Goal: Transaction & Acquisition: Purchase product/service

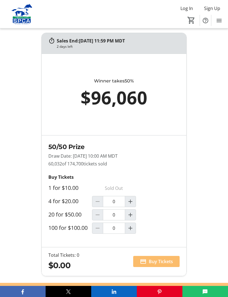
scroll to position [435, 0]
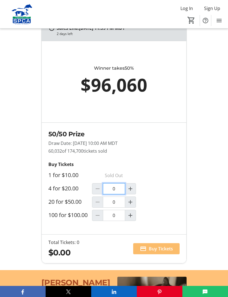
click at [116, 194] on input "0" at bounding box center [114, 188] width 22 height 11
click at [129, 192] on mat-icon "Increment by one" at bounding box center [130, 189] width 7 height 7
type input "1"
click at [168, 256] on span at bounding box center [156, 248] width 46 height 13
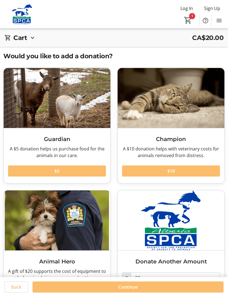
click at [138, 288] on span at bounding box center [128, 287] width 191 height 13
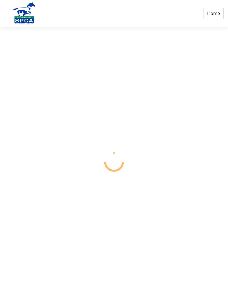
select select "CA"
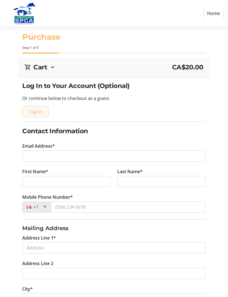
click at [33, 114] on span "Log In" at bounding box center [35, 111] width 13 height 7
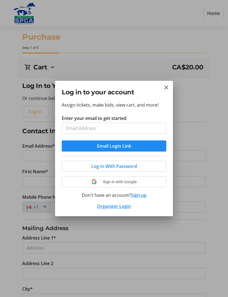
click at [130, 148] on span "Email Login Link" at bounding box center [114, 146] width 34 height 7
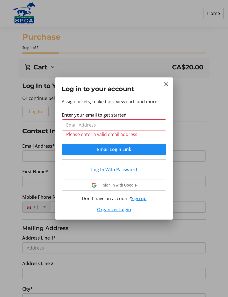
click at [162, 87] on h2 "Log in to your account" at bounding box center [114, 88] width 104 height 9
click at [170, 79] on div "Log in to your account" at bounding box center [114, 88] width 118 height 20
click at [170, 81] on div "Log in to your account" at bounding box center [114, 88] width 118 height 20
click at [167, 88] on button "Close" at bounding box center [166, 84] width 7 height 7
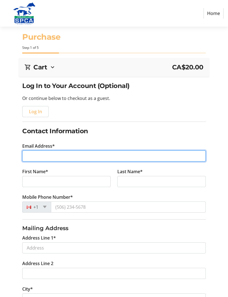
click at [38, 155] on input "Email Address*" at bounding box center [113, 156] width 183 height 11
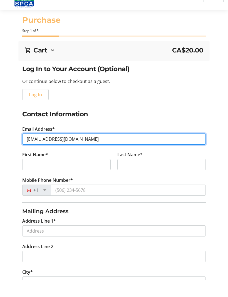
type input "[EMAIL_ADDRESS][DOMAIN_NAME]"
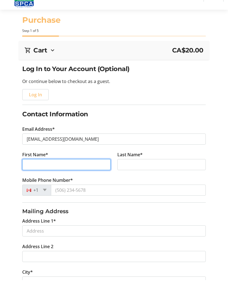
click at [40, 176] on input "First Name*" at bounding box center [66, 181] width 88 height 11
type input "[PERSON_NAME]"
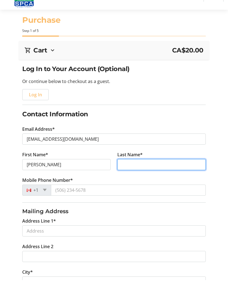
click at [133, 176] on input "Last Name*" at bounding box center [161, 181] width 88 height 11
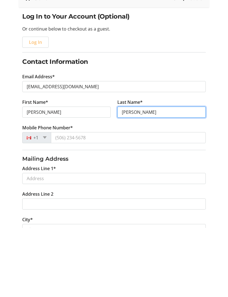
type input "[PERSON_NAME]"
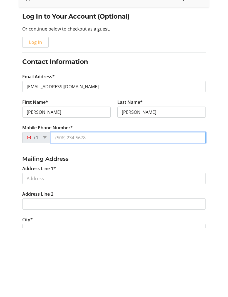
click at [65, 202] on input "Mobile Phone Number*" at bounding box center [128, 207] width 155 height 11
type input "[PHONE_NUMBER]"
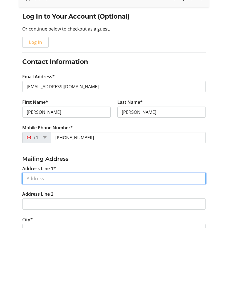
click at [41, 243] on input "Address Line 1*" at bounding box center [113, 248] width 183 height 11
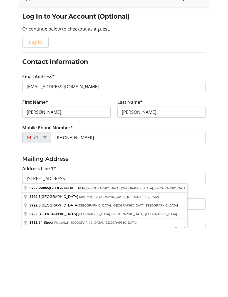
type input "[STREET_ADDRESS]"
type input "Red Deer"
select select "AB"
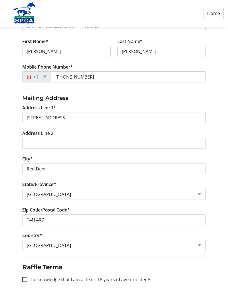
scroll to position [135, 0]
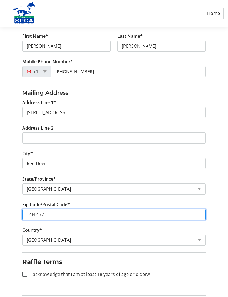
click at [53, 216] on input "T4N 4R7" at bounding box center [113, 215] width 183 height 11
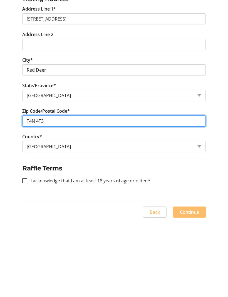
scroll to position [154, 0]
type input "T4N 4T3"
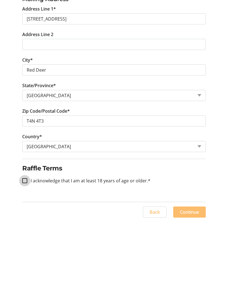
click at [23, 254] on input "I acknowledge that I am at least 18 years of age or older.*" at bounding box center [24, 256] width 5 height 5
checkbox input "true"
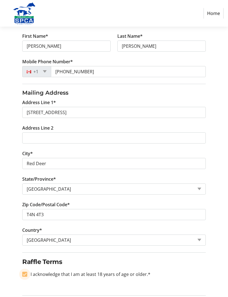
scroll to position [135, 0]
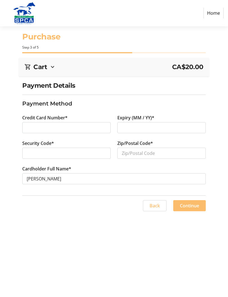
click at [26, 131] on div at bounding box center [66, 128] width 88 height 11
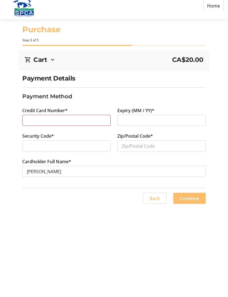
scroll to position [5, 0]
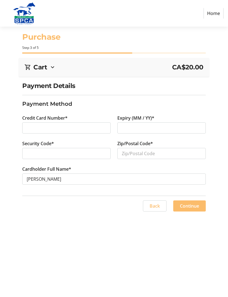
click at [132, 127] on div at bounding box center [161, 128] width 88 height 11
click at [127, 153] on input "Zip/Postal Code*" at bounding box center [161, 153] width 88 height 11
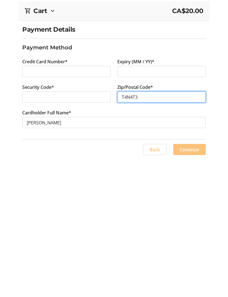
type input "T4N4T3"
click at [189, 203] on span "Continue" at bounding box center [189, 206] width 19 height 7
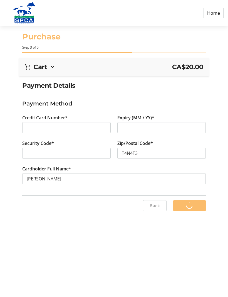
click at [185, 201] on div "Back Continue" at bounding box center [113, 206] width 183 height 11
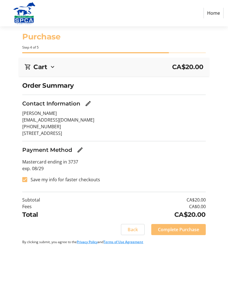
click at [188, 227] on span "Complete Purchase" at bounding box center [178, 230] width 41 height 7
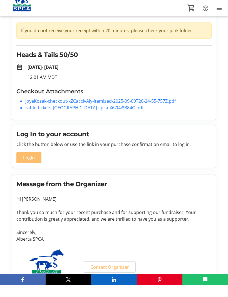
scroll to position [34, 0]
